Goal: Task Accomplishment & Management: Manage account settings

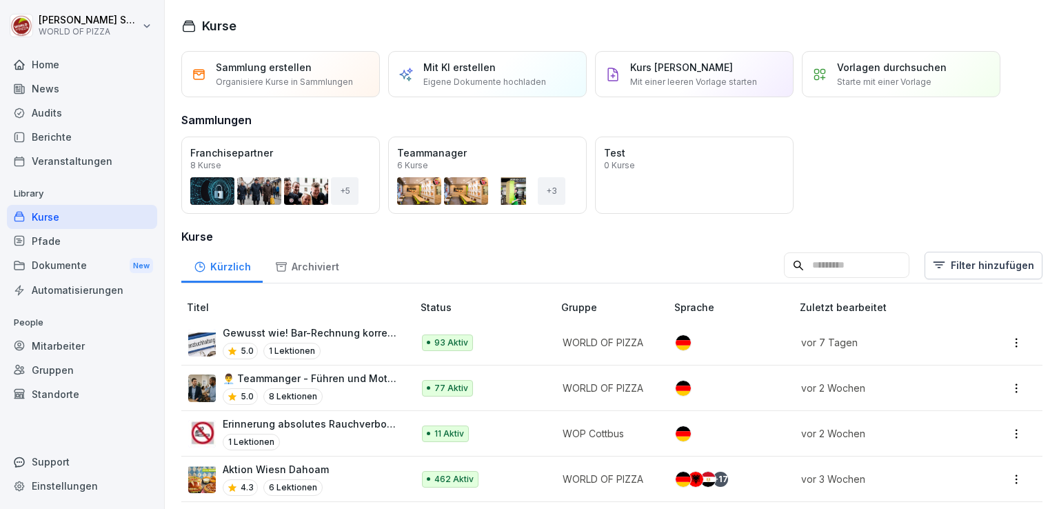
click at [67, 117] on div "Audits" at bounding box center [82, 113] width 150 height 24
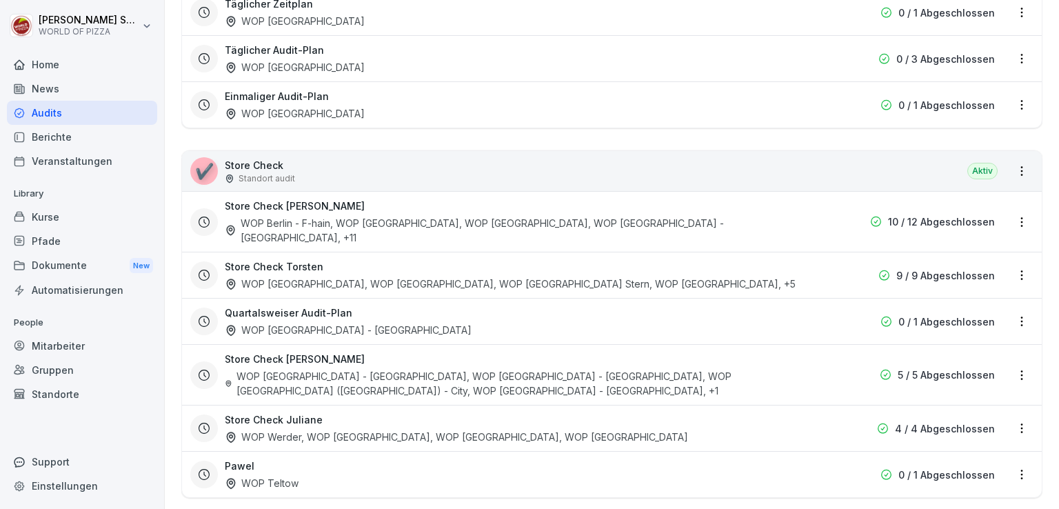
scroll to position [318, 0]
click at [712, 217] on div "Store Check Aaron WOP Berlin - F-hain, WOP [GEOGRAPHIC_DATA], WOP [GEOGRAPHIC_D…" at bounding box center [524, 221] width 598 height 46
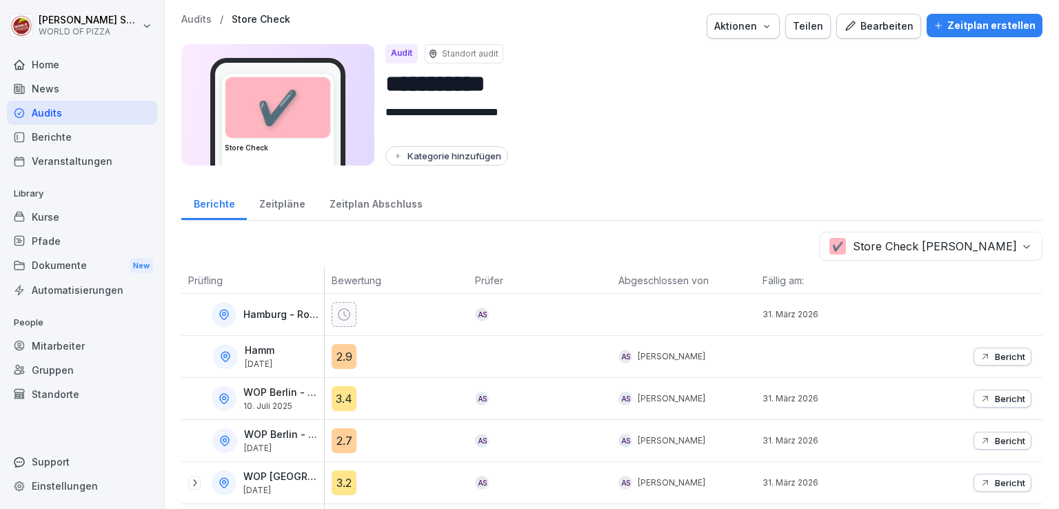
click at [875, 32] on div "Bearbeiten" at bounding box center [879, 26] width 70 height 15
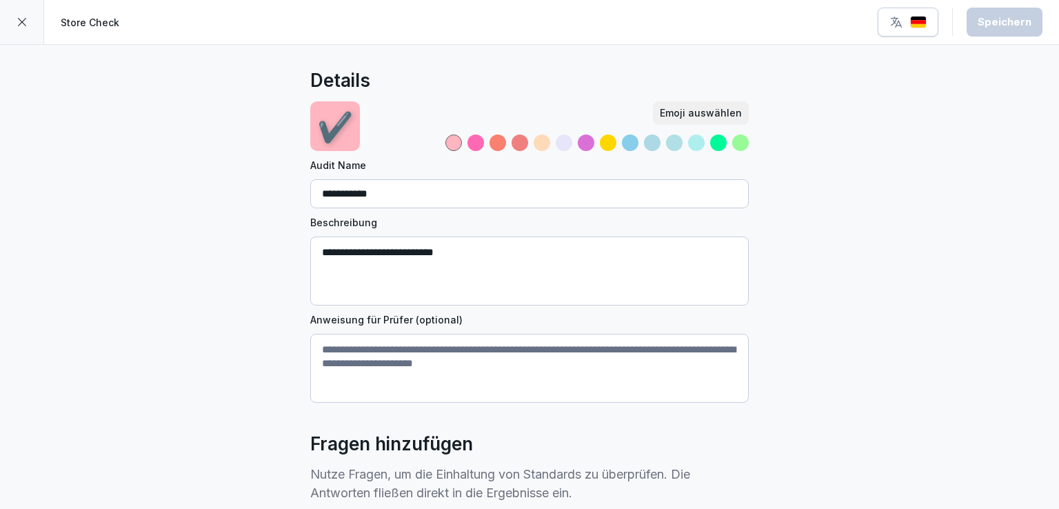
click at [25, 14] on div at bounding box center [22, 22] width 44 height 44
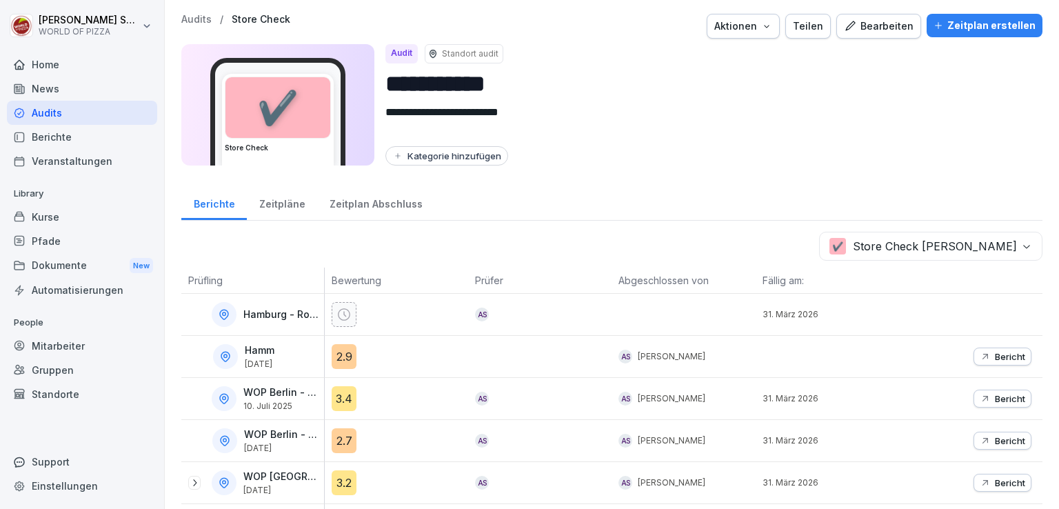
click at [764, 30] on icon "button" at bounding box center [766, 26] width 11 height 11
click at [188, 26] on div "Audits / Store Check Aktionen Teilen Bearbeiten Zeitplan erstellen" at bounding box center [611, 26] width 861 height 25
click at [281, 202] on div "Zeitpläne" at bounding box center [282, 202] width 70 height 35
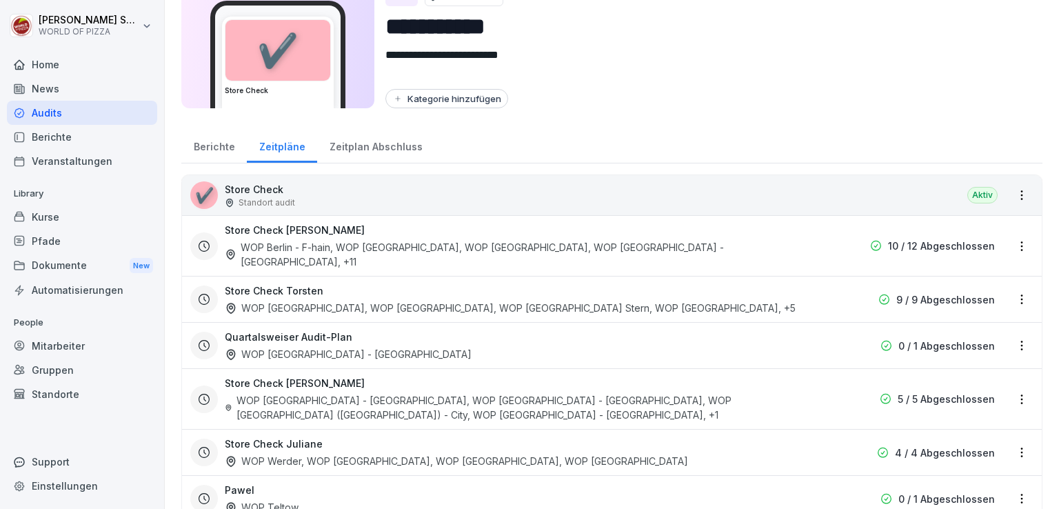
scroll to position [59, 0]
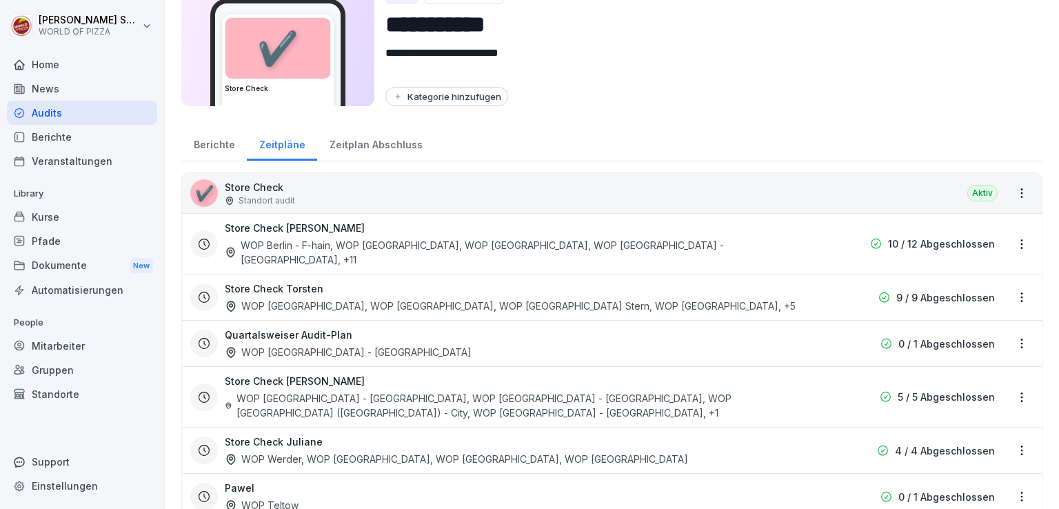
click at [462, 228] on div "Store Check Aaron WOP Berlin - F-hain, WOP [GEOGRAPHIC_DATA], WOP [GEOGRAPHIC_D…" at bounding box center [524, 244] width 598 height 46
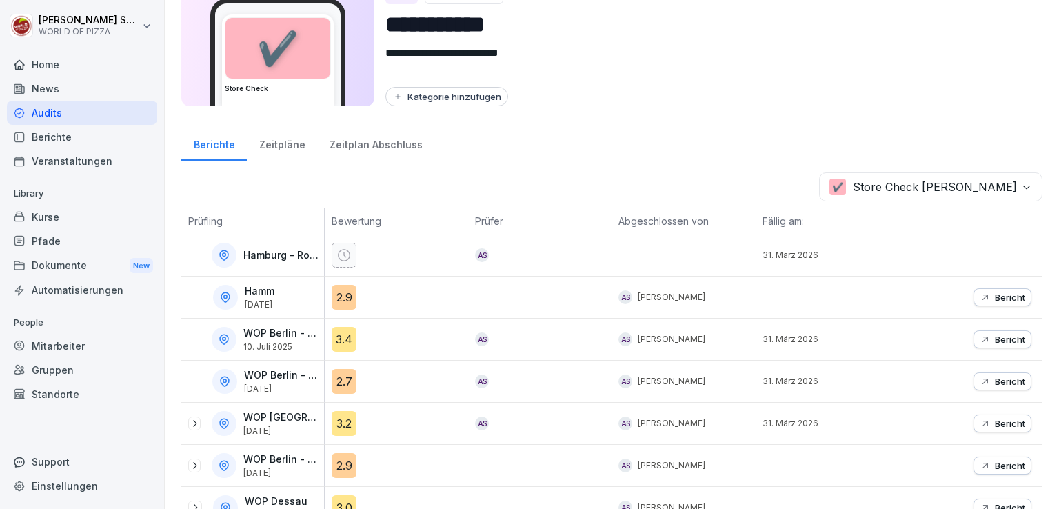
click at [297, 152] on div "Zeitpläne" at bounding box center [282, 143] width 70 height 35
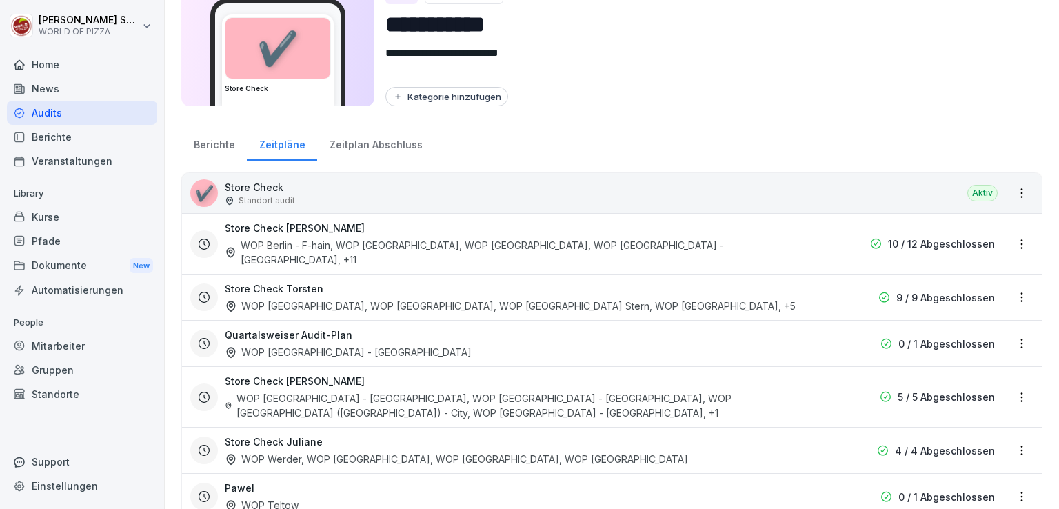
click at [1018, 239] on html "**********" at bounding box center [529, 254] width 1059 height 509
click at [0, 0] on link "Zeitplan bearbeiten" at bounding box center [0, 0] width 0 height 0
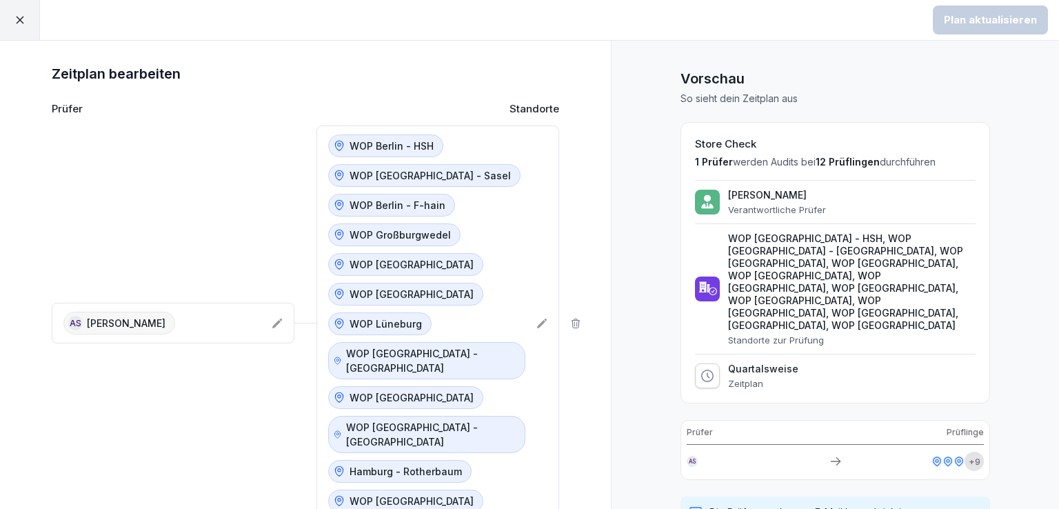
click at [14, 26] on icon at bounding box center [20, 20] width 12 height 12
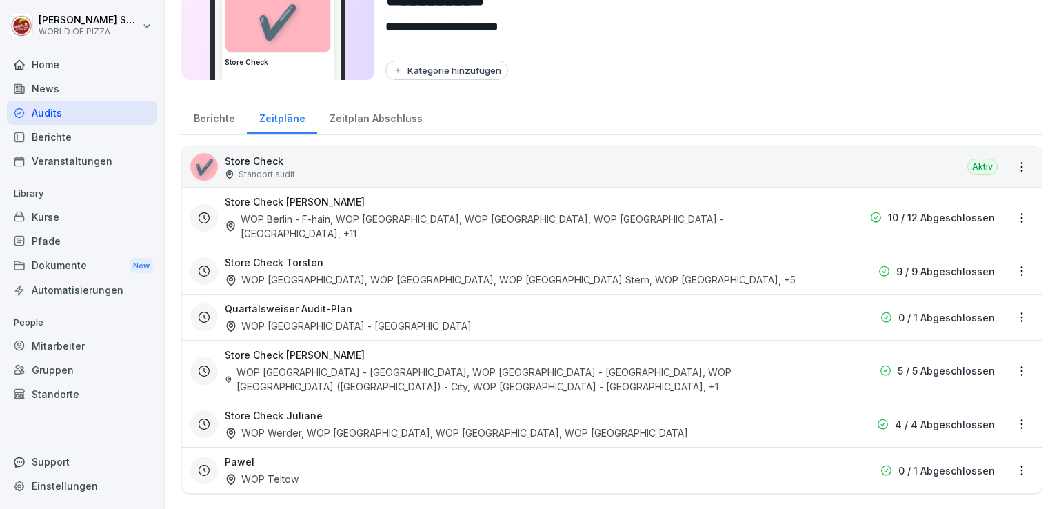
scroll to position [86, 0]
click at [574, 217] on div "WOP Berlin - F-hain, WOP [GEOGRAPHIC_DATA] - HSH, WOP [GEOGRAPHIC_DATA], WOP [G…" at bounding box center [524, 226] width 598 height 29
